Goal: Check status: Check status

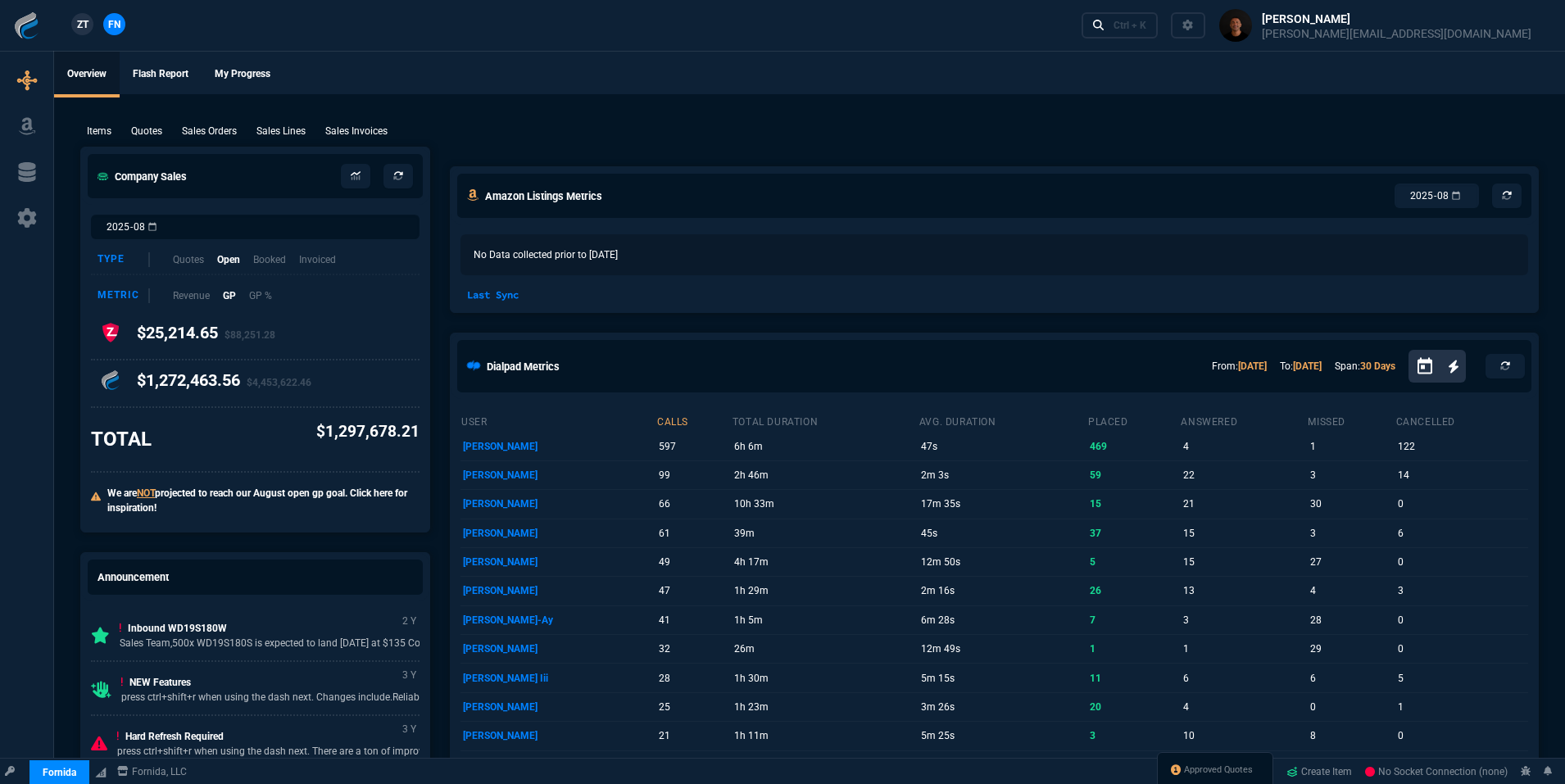
select select "19: totals"
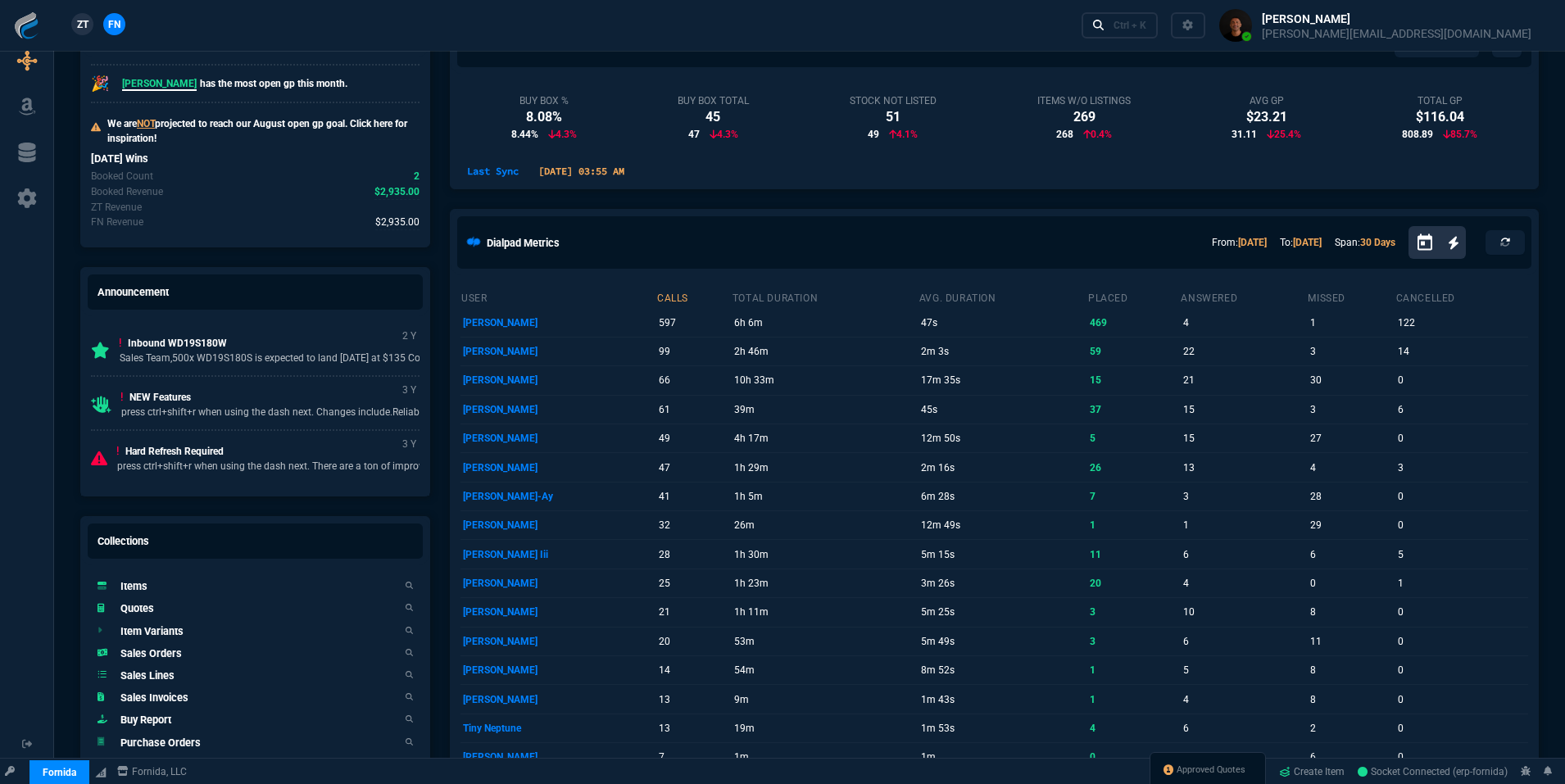
scroll to position [439, 0]
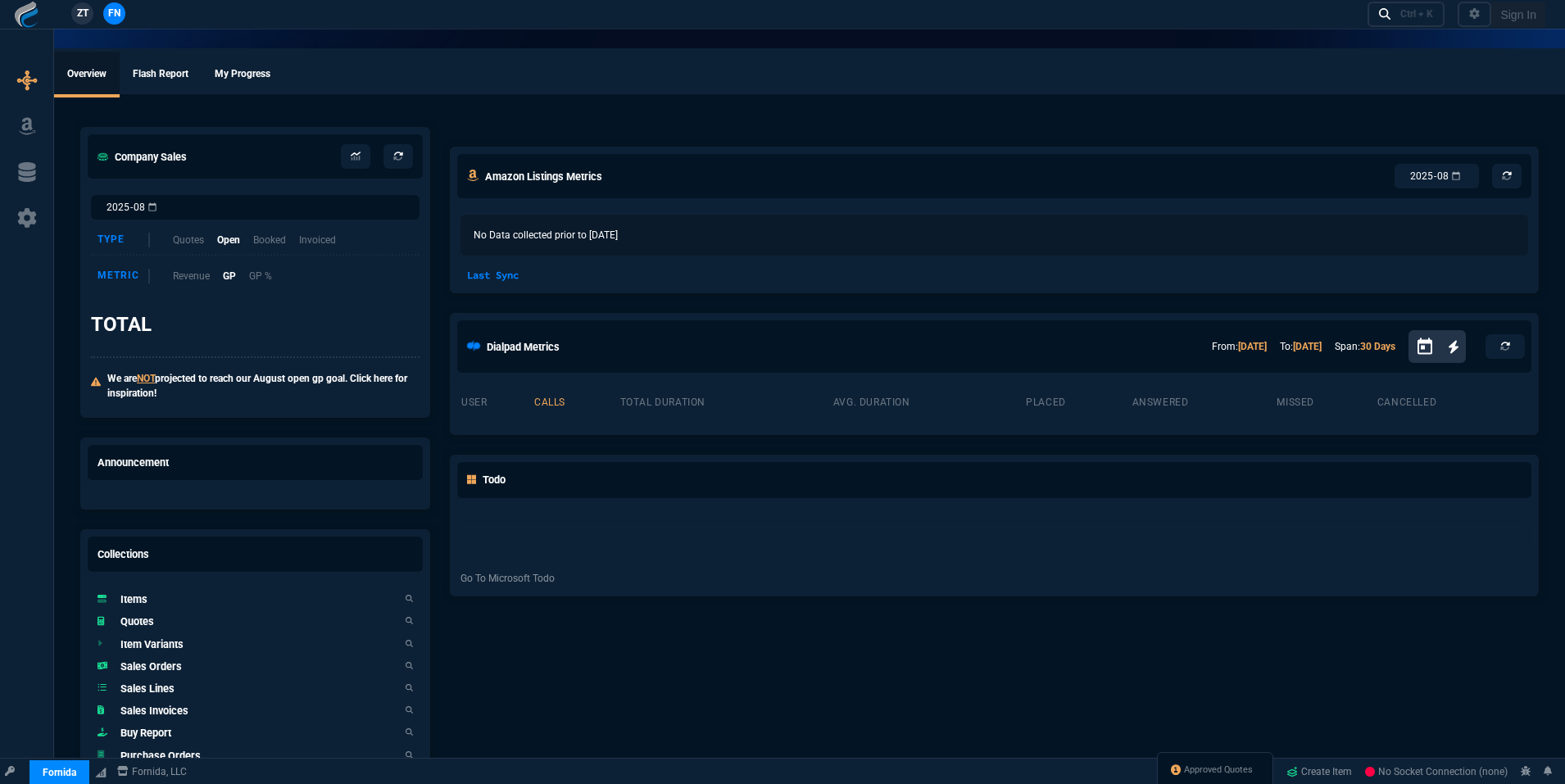
select select "19: totals"
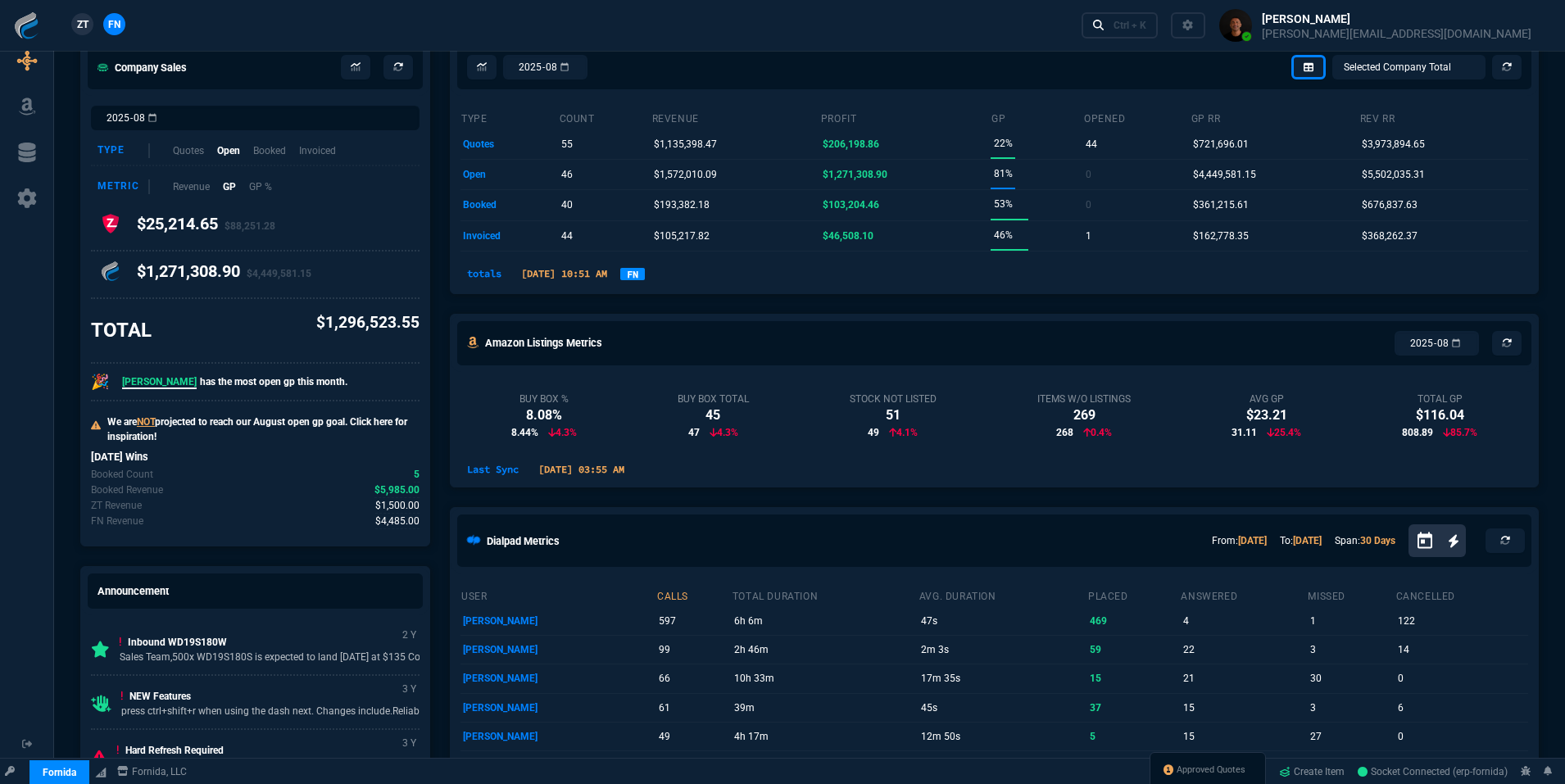
scroll to position [112, 0]
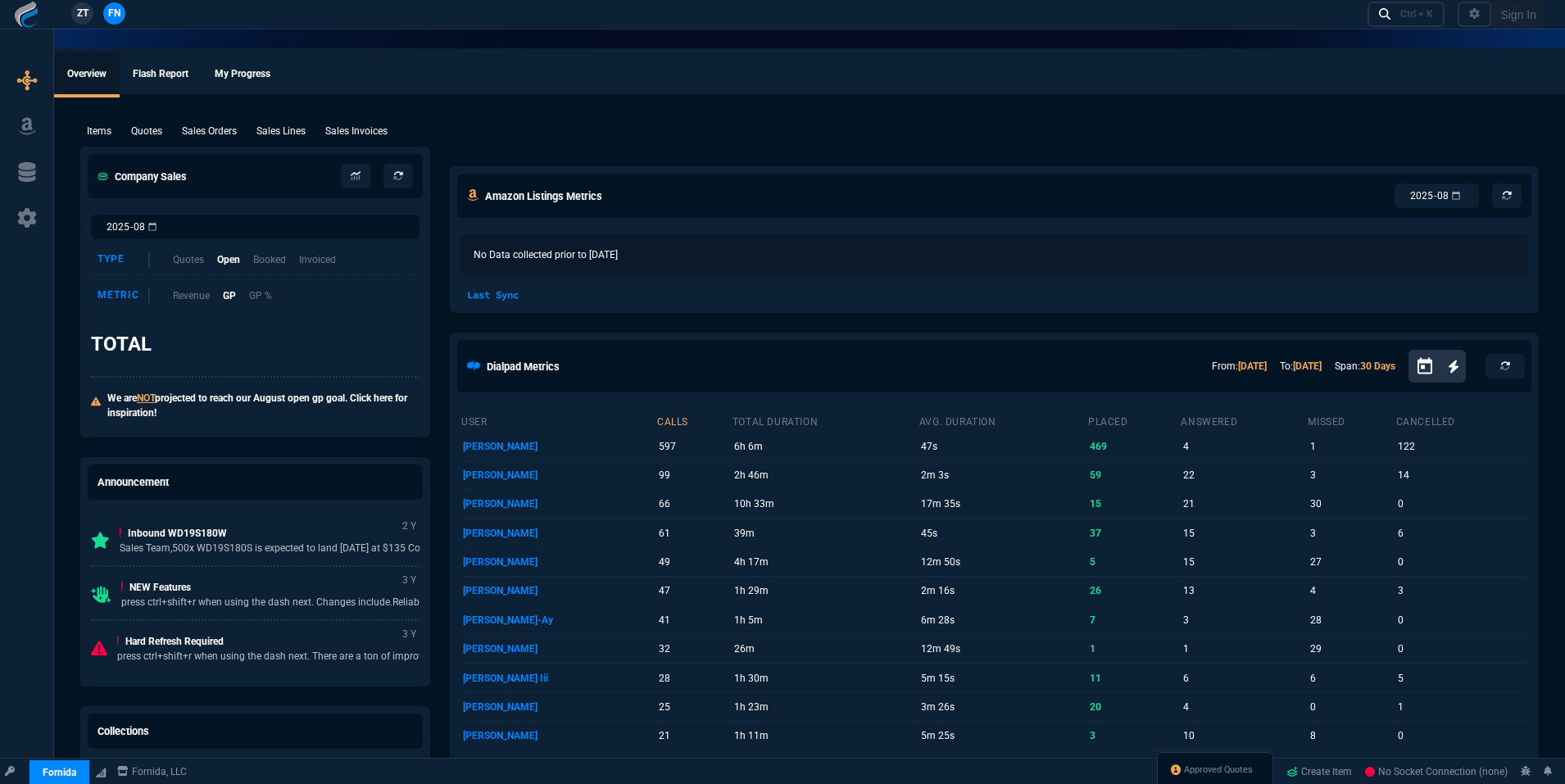
select select "19: totals"
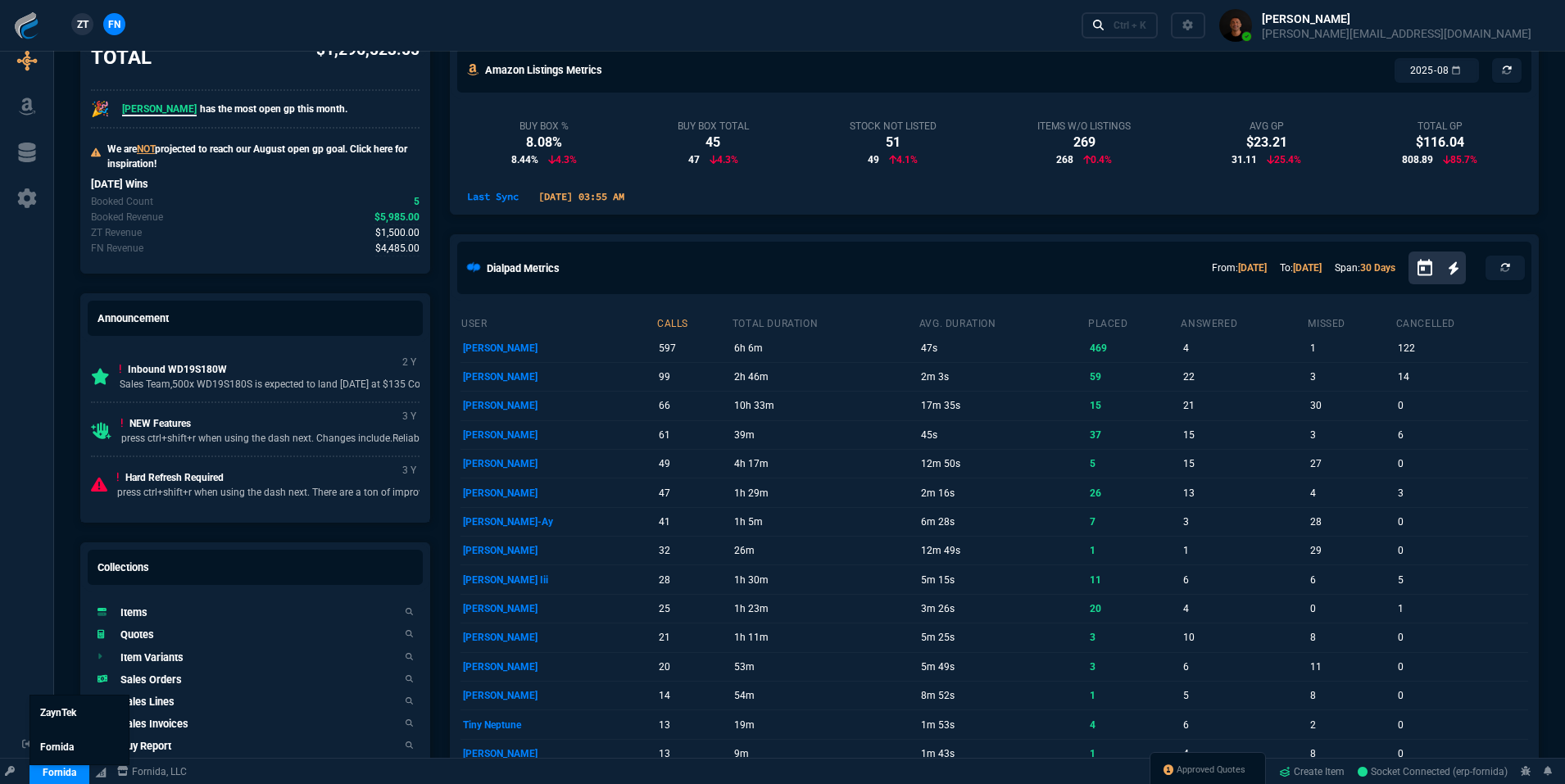
scroll to position [383, 0]
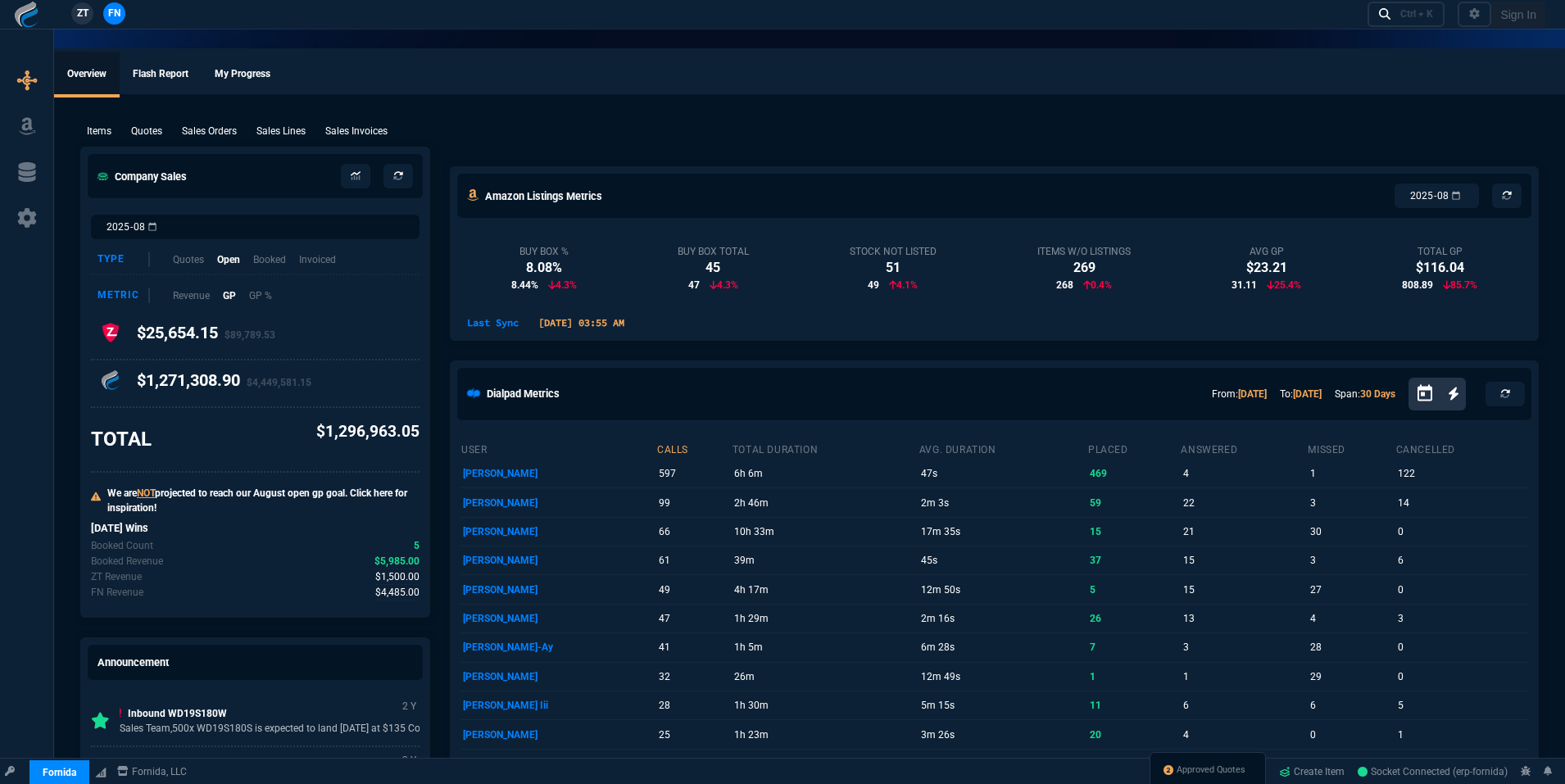
select select "19: totals"
